Goal: Browse casually: Explore the website without a specific task or goal

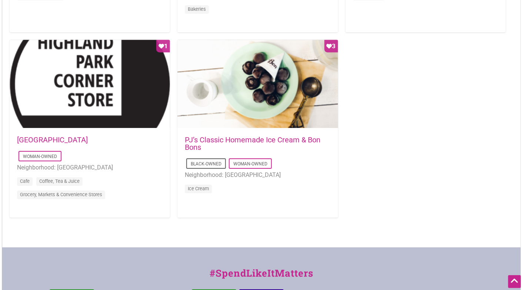
scroll to position [726, 0]
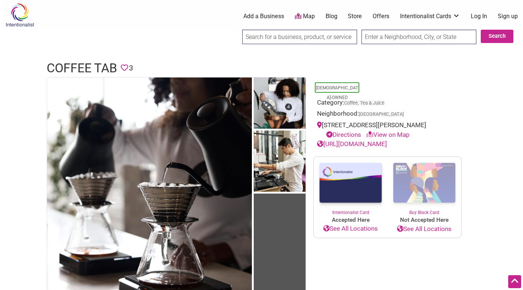
scroll to position [112, 0]
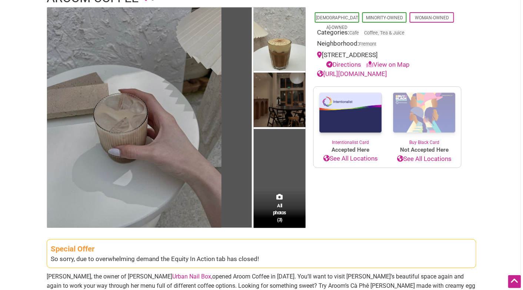
scroll to position [73, 0]
